Goal: Task Accomplishment & Management: Use online tool/utility

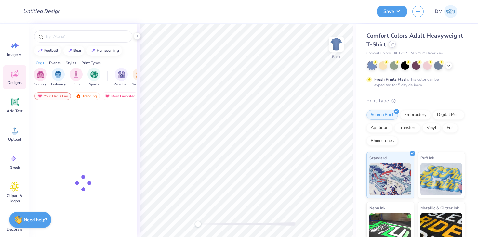
click at [394, 46] on div at bounding box center [391, 44] width 7 height 7
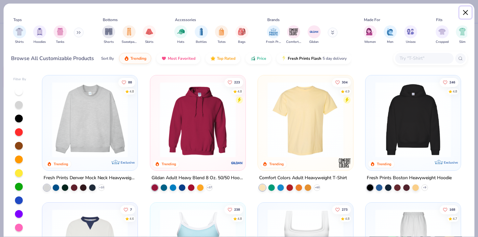
click at [465, 15] on button "Close" at bounding box center [465, 12] width 12 height 12
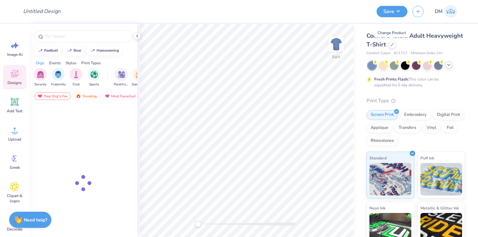
click at [449, 65] on icon at bounding box center [448, 64] width 5 height 5
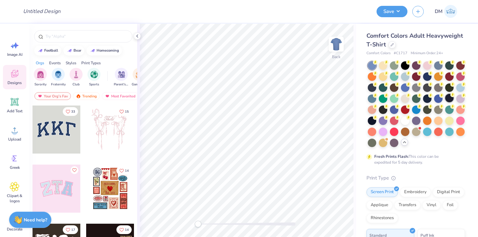
click at [446, 98] on div at bounding box center [449, 98] width 8 height 8
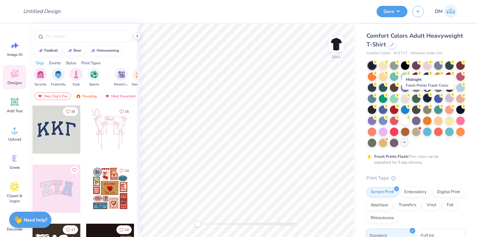
click at [424, 98] on div at bounding box center [427, 98] width 8 height 8
click at [384, 108] on icon at bounding box center [386, 106] width 5 height 5
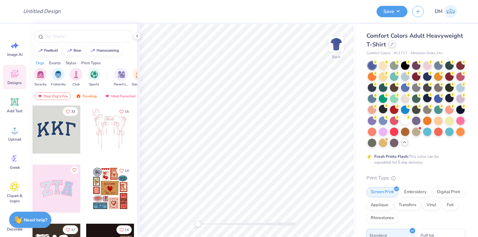
click at [389, 46] on div at bounding box center [391, 44] width 7 height 7
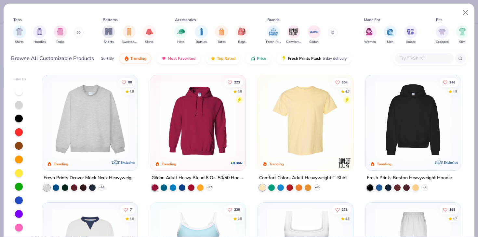
click at [418, 51] on div at bounding box center [430, 58] width 74 height 14
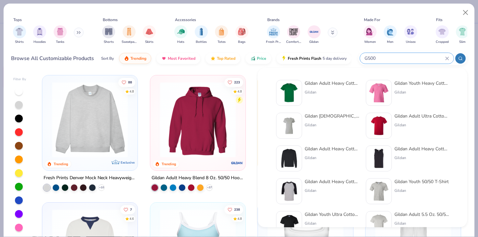
type input "G500"
click at [293, 90] on img at bounding box center [289, 93] width 20 height 20
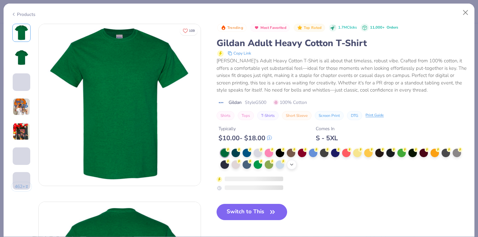
click at [291, 165] on icon at bounding box center [291, 164] width 5 height 5
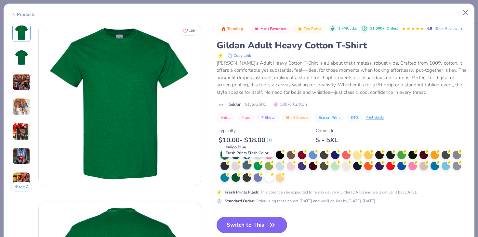
click at [248, 163] on icon at bounding box center [250, 162] width 5 height 5
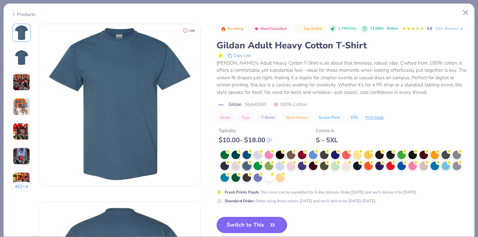
drag, startPoint x: 245, startPoint y: 222, endPoint x: 247, endPoint y: 189, distance: 32.9
click at [245, 222] on button "Switch to This" at bounding box center [251, 225] width 71 height 16
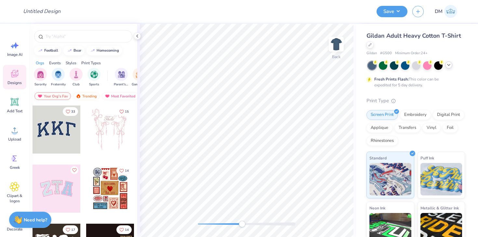
click at [242, 225] on div at bounding box center [246, 224] width 97 height 3
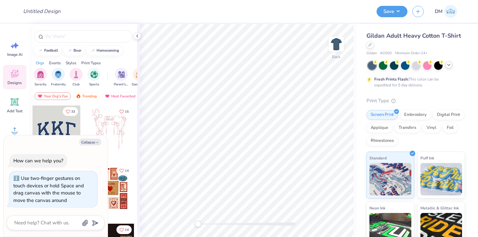
click at [176, 226] on div "Back" at bounding box center [246, 130] width 219 height 213
click at [12, 129] on icon at bounding box center [15, 130] width 10 height 10
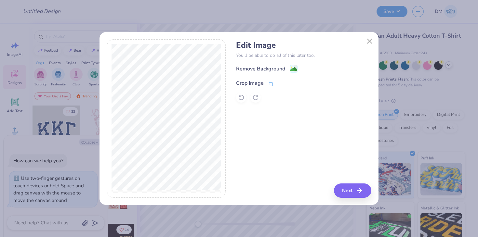
click at [273, 82] on icon at bounding box center [271, 84] width 6 height 6
click at [277, 82] on div "Crop Image" at bounding box center [265, 83] width 59 height 8
click at [282, 82] on icon at bounding box center [282, 83] width 4 height 4
click at [294, 69] on image at bounding box center [293, 69] width 7 height 7
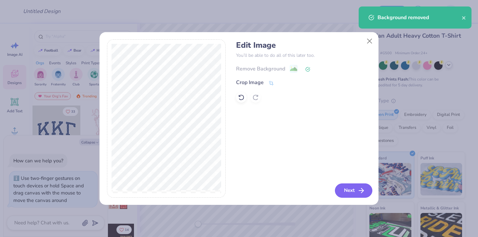
click at [349, 187] on button "Next" at bounding box center [353, 191] width 37 height 14
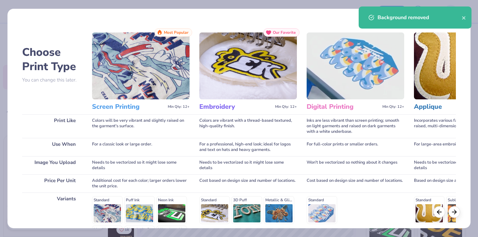
scroll to position [87, 0]
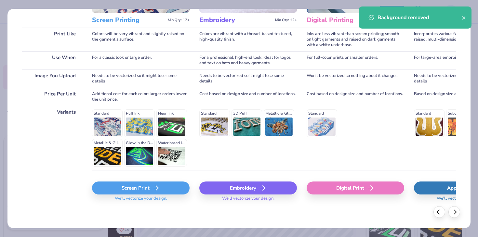
click at [154, 192] on div "Screen Print" at bounding box center [140, 188] width 97 height 13
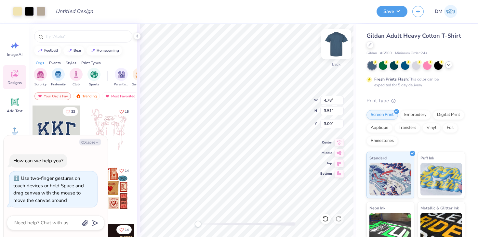
click at [334, 43] on img at bounding box center [336, 44] width 26 height 26
type textarea "x"
type input "4.42"
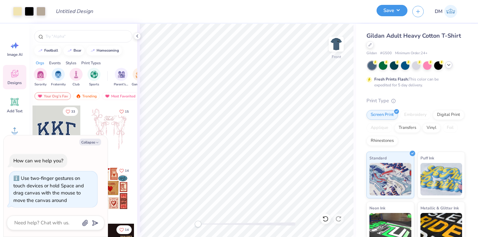
click at [392, 12] on button "Save" at bounding box center [391, 10] width 31 height 11
type textarea "x"
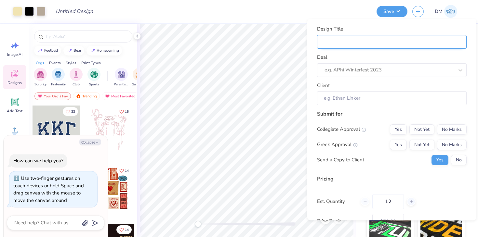
click at [390, 41] on input "Design Title" at bounding box center [391, 42] width 149 height 14
type input "M"
type textarea "x"
type input "M"
type textarea "x"
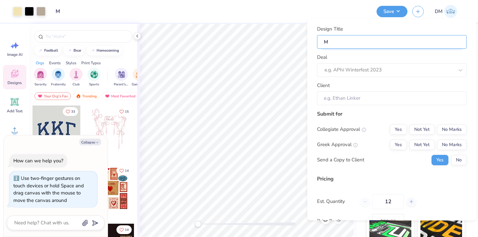
type input "Me"
type textarea "x"
type input "Me"
type textarea "x"
type input "Mer"
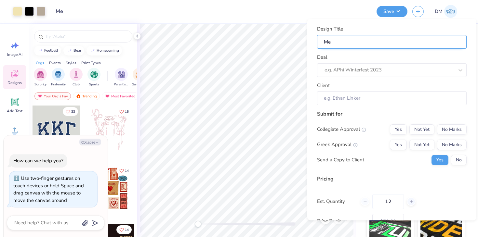
type textarea "x"
type input "Mer"
type textarea "x"
type input "Merc"
type textarea "x"
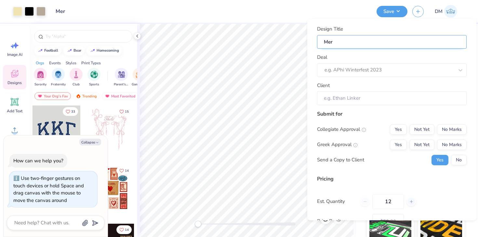
type input "Merc"
type textarea "x"
type input "Merch"
type textarea "x"
type input "Merch"
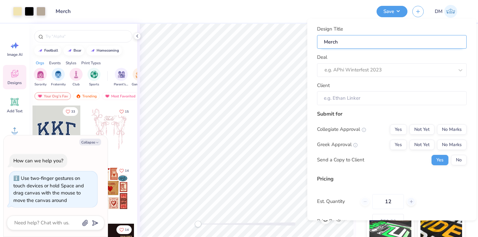
type textarea "x"
type input "Merch"
type textarea "x"
type input "Merch"
type textarea "x"
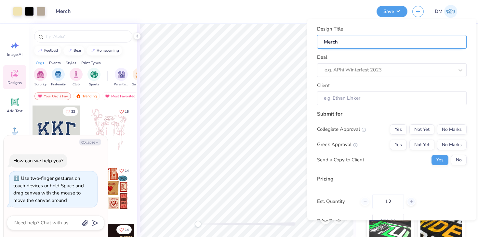
type input "Merch f"
type textarea "x"
type input "Merch f"
type textarea "x"
type input "Merch fo"
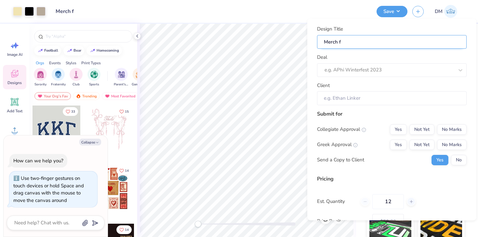
type textarea "x"
type input "Merch fo"
type textarea "x"
type input "Merch for"
type textarea "x"
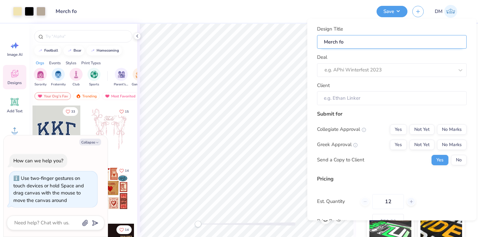
type input "Merch for"
type textarea "x"
type input "Merch for"
type textarea "x"
type input "Merch for"
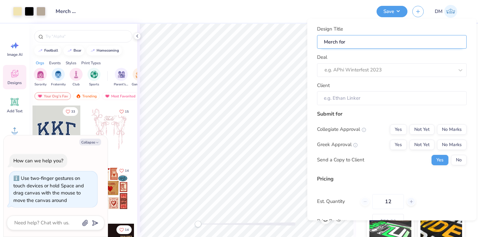
type textarea "x"
type input "Merch for A"
type textarea "x"
type input "Merch for A"
type textarea "x"
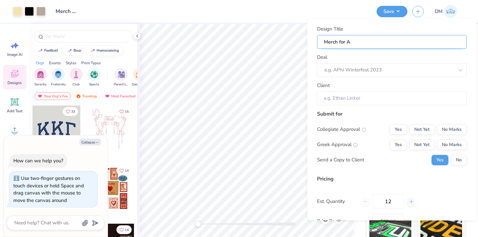
type input "Merch for Al"
type textarea "x"
type input "Merch for Al"
type textarea "x"
type input "Merch for Alp"
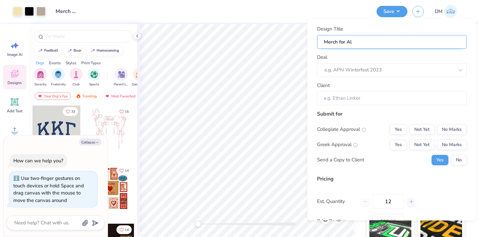
type textarea "x"
type input "Merch for Alp"
type textarea "x"
type input "Merch for Alph"
type textarea "x"
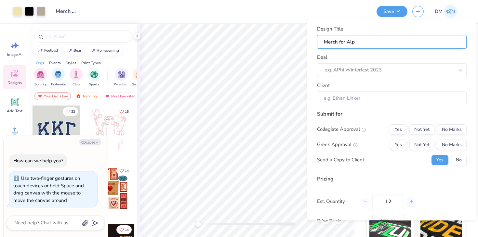
type input "Merch for Alph"
type textarea "x"
type input "Merch for Alpha"
type textarea "x"
type input "Merch for Alpha"
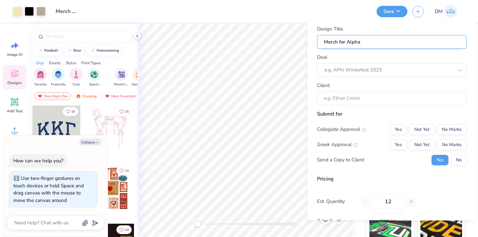
type textarea "x"
type input "Merch for Alpha"
type textarea "x"
type input "Merch for Alpha"
type textarea "x"
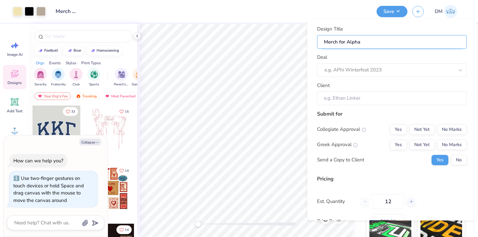
type input "Merch for Alpha K"
type textarea "x"
type input "Merch for Alpha K"
type textarea "x"
type input "Merch for Alpha Ka"
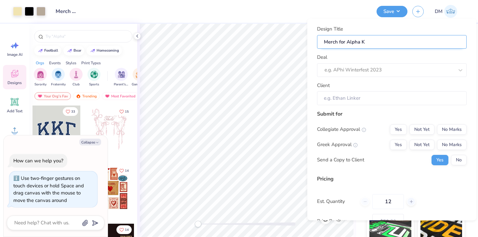
type textarea "x"
type input "Merch for Alpha Ka"
type textarea "x"
type input "Merch for Alpha Kap"
type textarea "x"
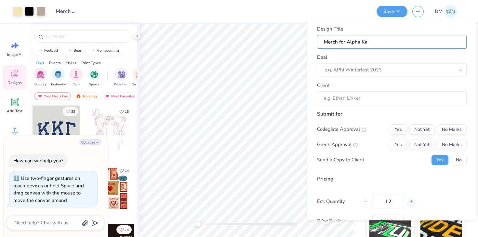
type input "Merch for Alpha Kap"
type textarea "x"
type input "Merch for Alpha [PERSON_NAME]"
type textarea "x"
type input "Merch for Alpha [PERSON_NAME]"
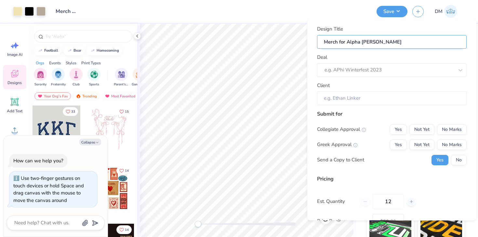
type textarea "x"
type input "Merch for Alpha Kappa"
type textarea "x"
type input "Merch for Alpha Kappa"
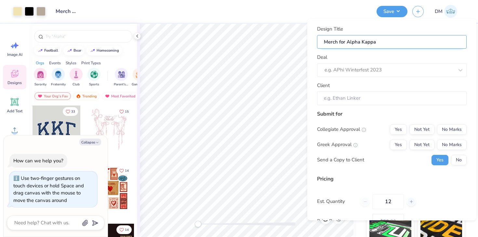
type textarea "x"
type input "Merch for Alpha Kappa"
type textarea "x"
type input "Merch for Alpha Kappa P"
type textarea "x"
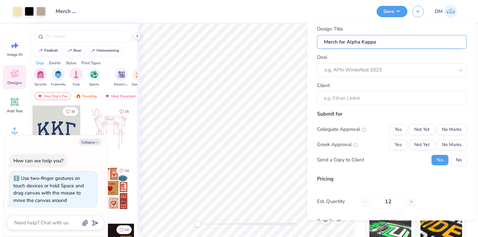
type input "Merch for Alpha Kappa P"
type textarea "x"
type input "Merch for Alpha Kappa Ps"
type textarea "x"
type input "Merch for Alpha Kappa Ps"
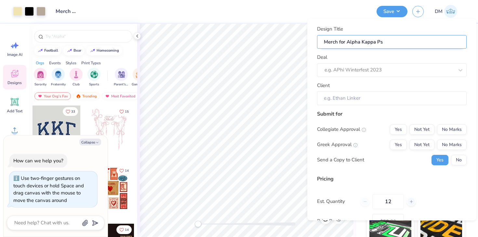
type textarea "x"
type input "Merch for Alpha Kappa Psi"
type textarea "x"
type input "Merch for Alpha Kappa Psi"
type textarea "x"
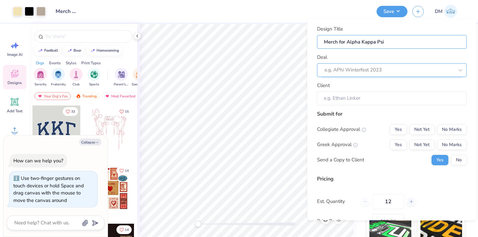
type input "Merch for Alpha Kappa Psi"
click at [376, 71] on div at bounding box center [388, 70] width 129 height 9
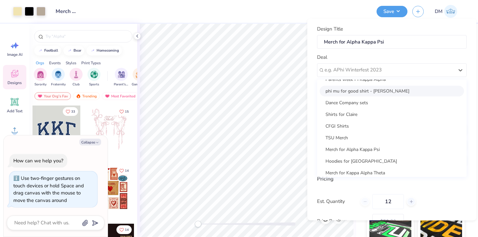
scroll to position [38, 0]
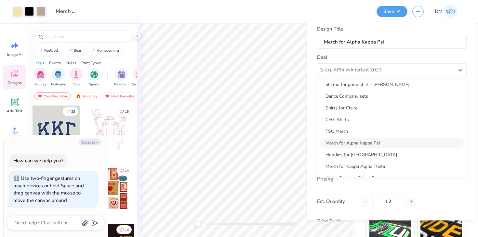
click at [356, 143] on div "Merch for Alpha Kappa Psi" at bounding box center [391, 142] width 144 height 11
type textarea "x"
type input "[PERSON_NAME] [PERSON_NAME]"
type input "– –"
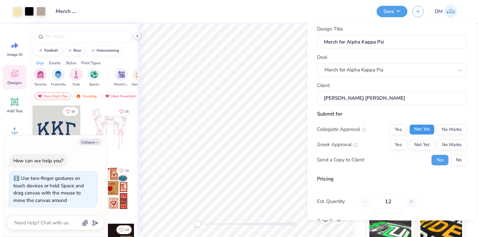
type textarea "x"
type input "$59.34"
click at [453, 127] on button "No Marks" at bounding box center [452, 129] width 30 height 10
click at [429, 140] on button "Not Yet" at bounding box center [421, 144] width 25 height 10
type textarea "x"
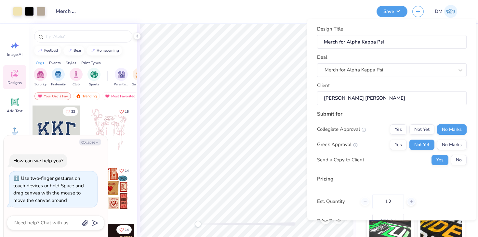
type input "– –"
type textarea "x"
type input "$59.34"
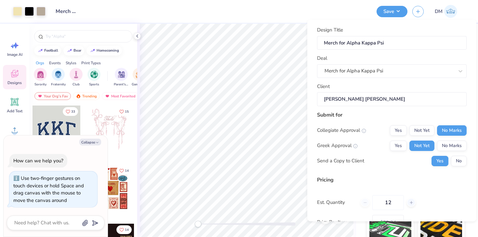
scroll to position [60, 0]
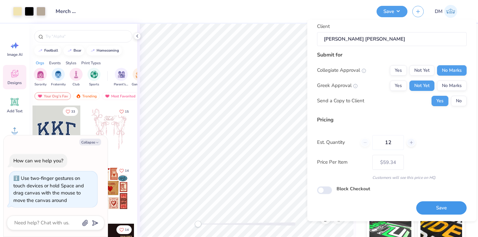
click at [437, 212] on button "Save" at bounding box center [441, 208] width 50 height 13
type textarea "x"
type input "– –"
type textarea "x"
type input "$59.34"
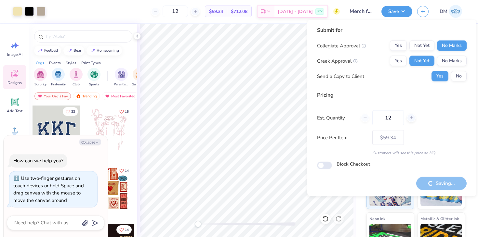
type textarea "x"
type input "– –"
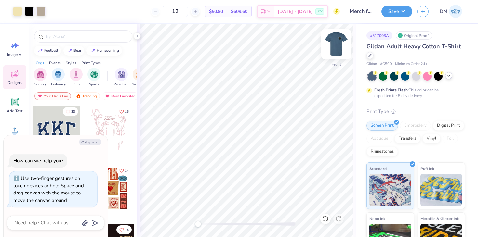
click at [335, 46] on img at bounding box center [336, 44] width 26 height 26
click at [43, 14] on div at bounding box center [40, 10] width 9 height 9
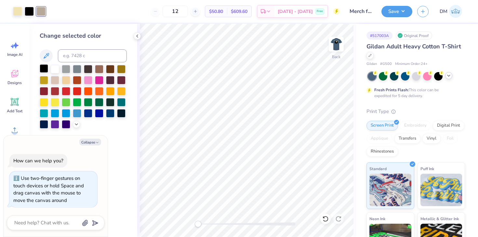
click at [41, 71] on div at bounding box center [44, 68] width 8 height 8
click at [333, 45] on img at bounding box center [336, 44] width 26 height 26
click at [43, 67] on div at bounding box center [44, 68] width 8 height 8
click at [42, 12] on div at bounding box center [40, 10] width 9 height 9
click at [42, 71] on div at bounding box center [44, 68] width 8 height 8
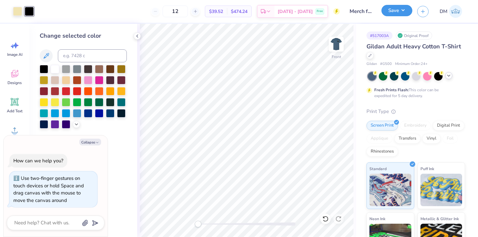
click at [390, 12] on button "Save" at bounding box center [396, 10] width 31 height 11
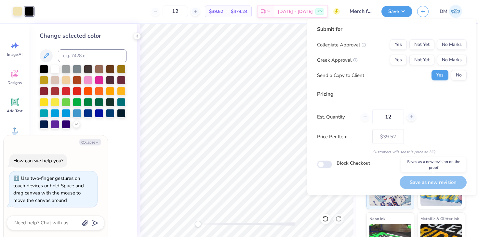
click at [429, 181] on div "Save as new revision" at bounding box center [432, 182] width 67 height 13
click at [451, 48] on button "No Marks" at bounding box center [452, 45] width 30 height 10
click at [407, 58] on div "Yes Not Yet No Marks" at bounding box center [428, 60] width 77 height 10
click at [400, 60] on button "Yes" at bounding box center [398, 60] width 17 height 10
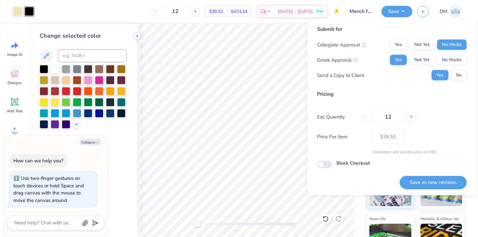
click at [423, 192] on div "Submit for Collegiate Approval Yes Not Yet No Marks Greek Approval Yes Not Yet …" at bounding box center [391, 107] width 169 height 177
click at [423, 184] on button "Save as new revision" at bounding box center [432, 182] width 67 height 13
type textarea "x"
type input "– –"
type textarea "x"
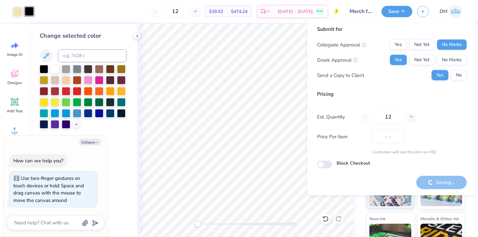
type input "$39.52"
type textarea "x"
